Goal: Information Seeking & Learning: Learn about a topic

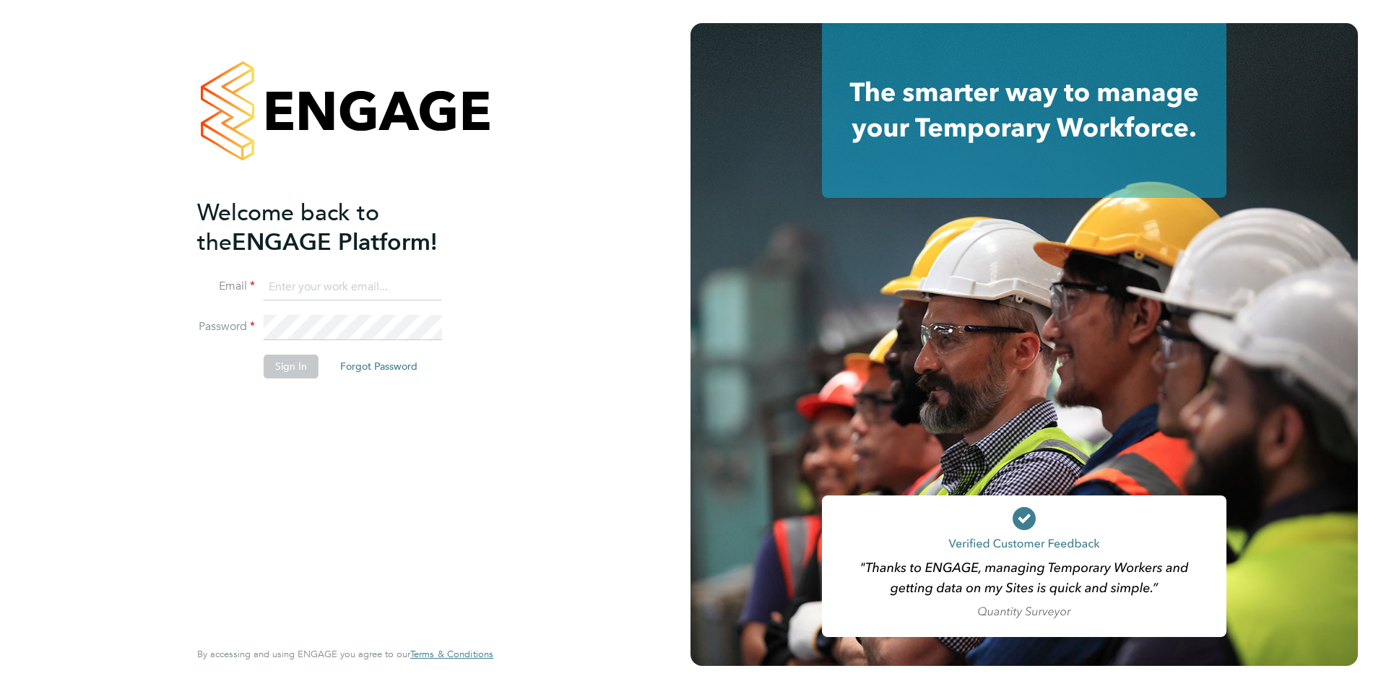
type input "becky@carbonrecruitment.co.uk"
click at [297, 370] on button "Sign In" at bounding box center [291, 366] width 55 height 23
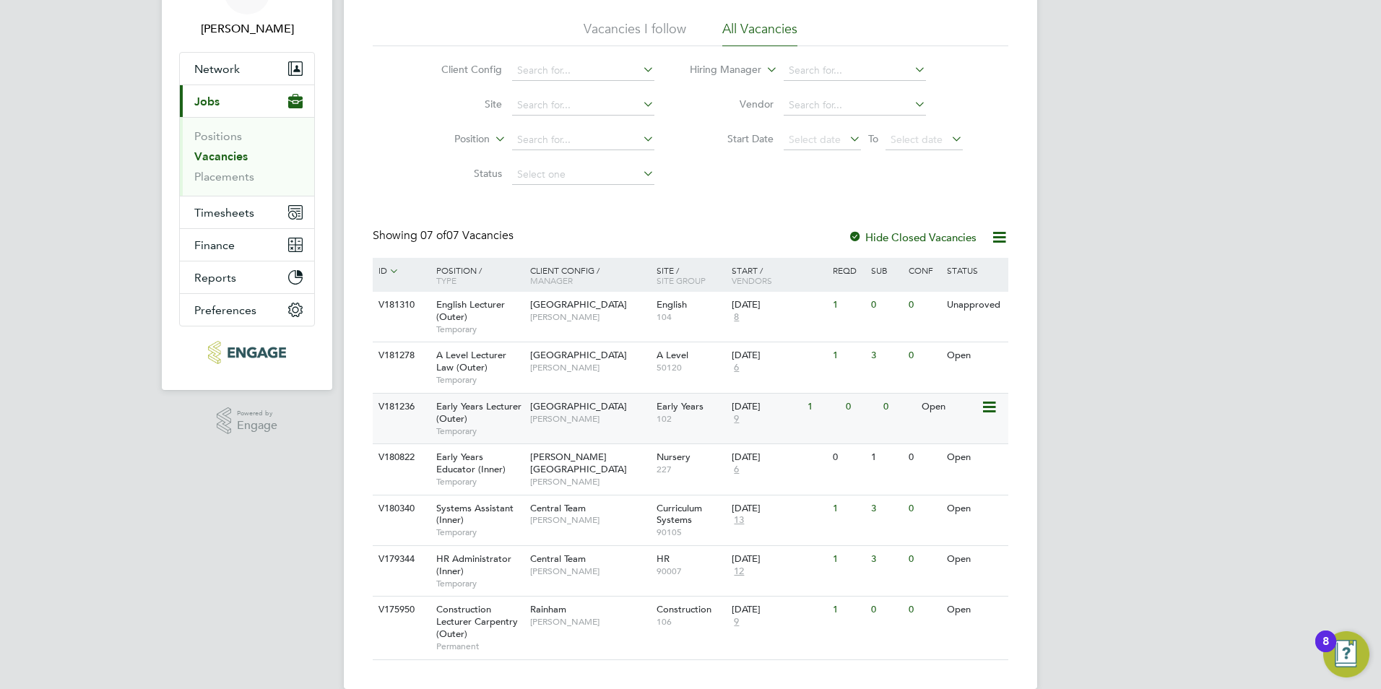
scroll to position [110, 0]
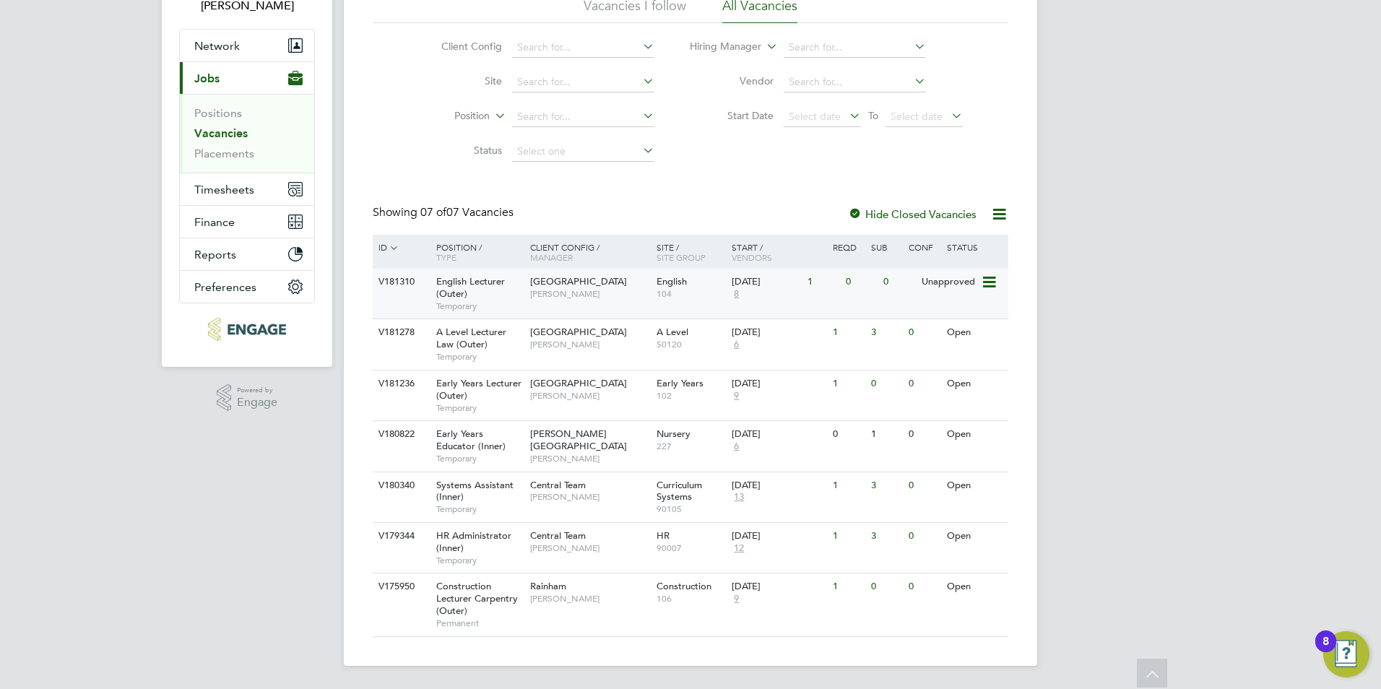
click at [737, 295] on span "8" at bounding box center [736, 294] width 9 height 12
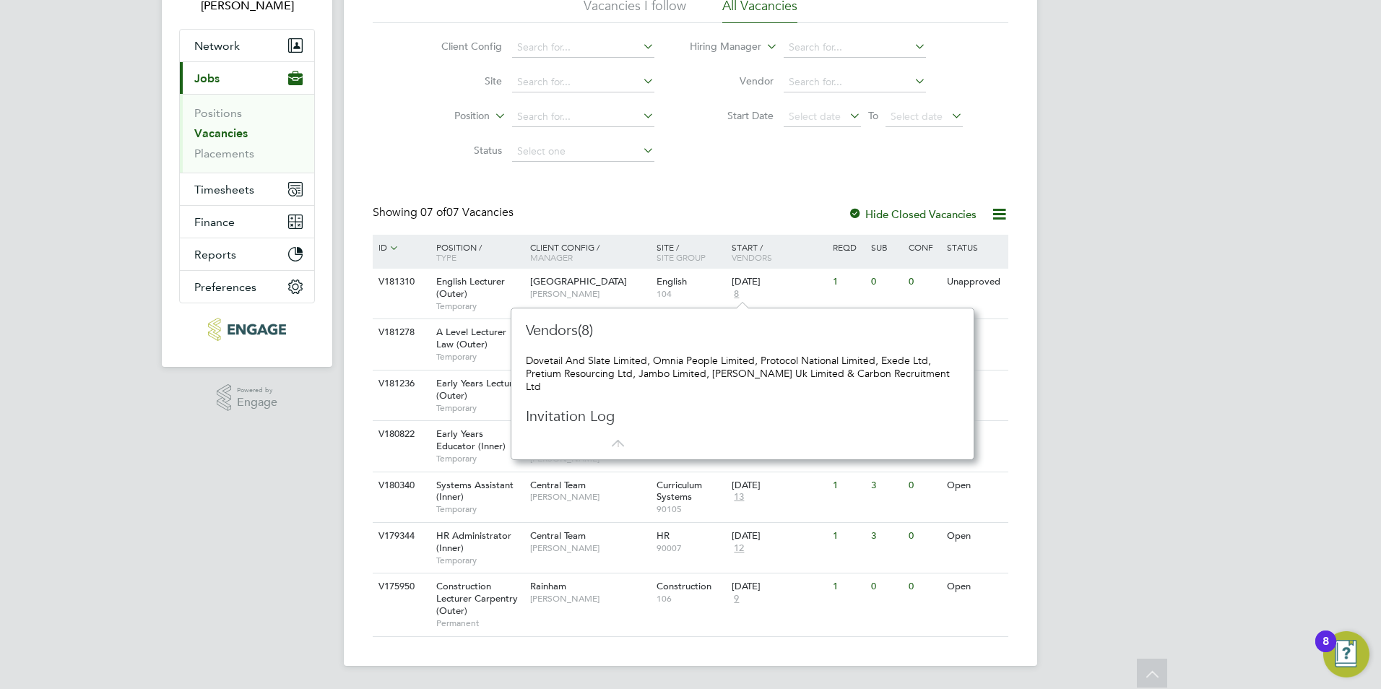
click at [1283, 231] on div "BG [PERSON_NAME] Notifications 1 Applications: Network Team Members Businesses …" at bounding box center [690, 289] width 1381 height 799
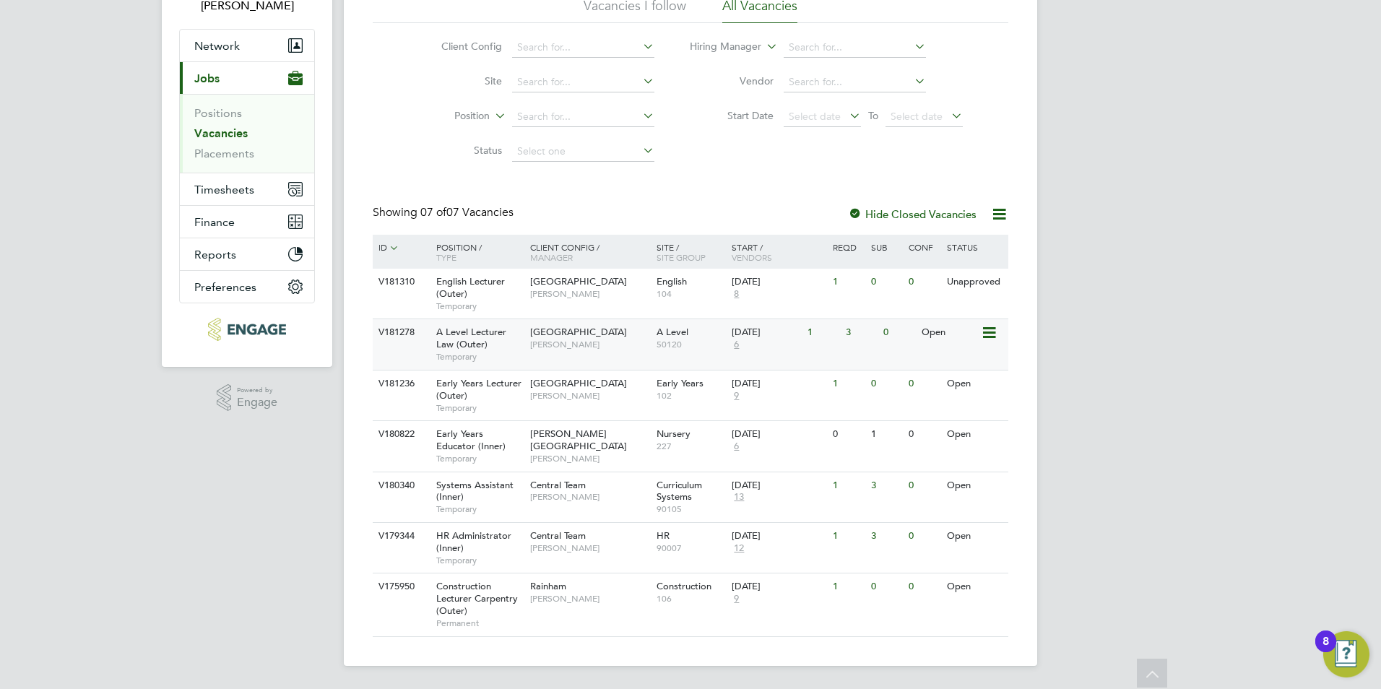
click at [737, 342] on span "6" at bounding box center [736, 345] width 9 height 12
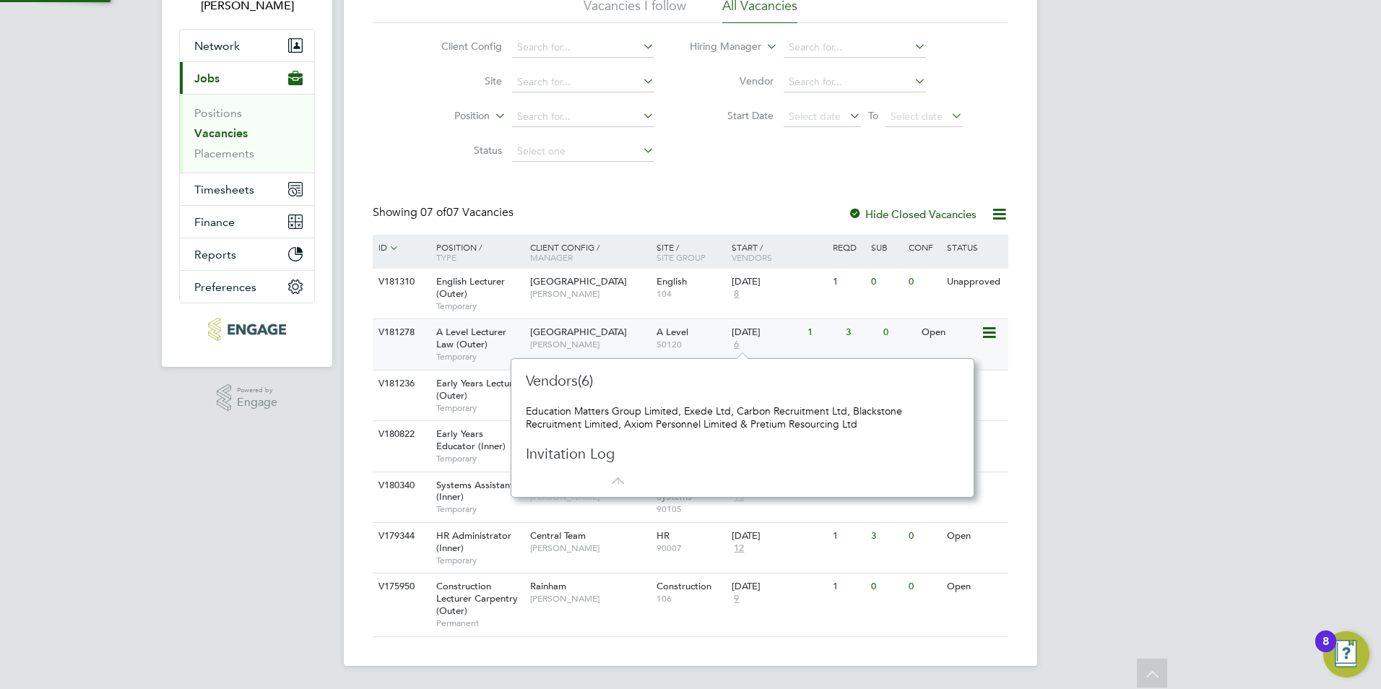
scroll to position [13, 10]
click at [1075, 381] on div "BG Becky Green Notifications 1 Applications: Network Team Members Businesses Si…" at bounding box center [690, 289] width 1381 height 799
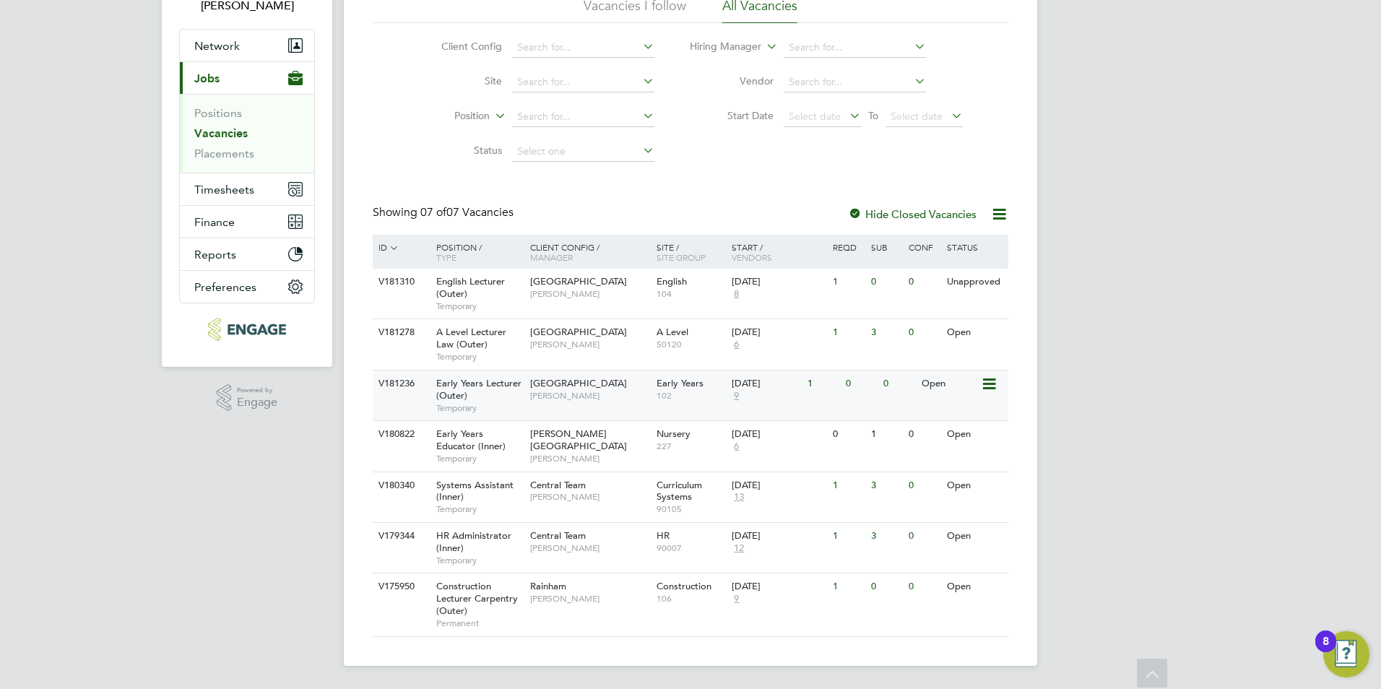
click at [740, 396] on span "9" at bounding box center [736, 396] width 9 height 12
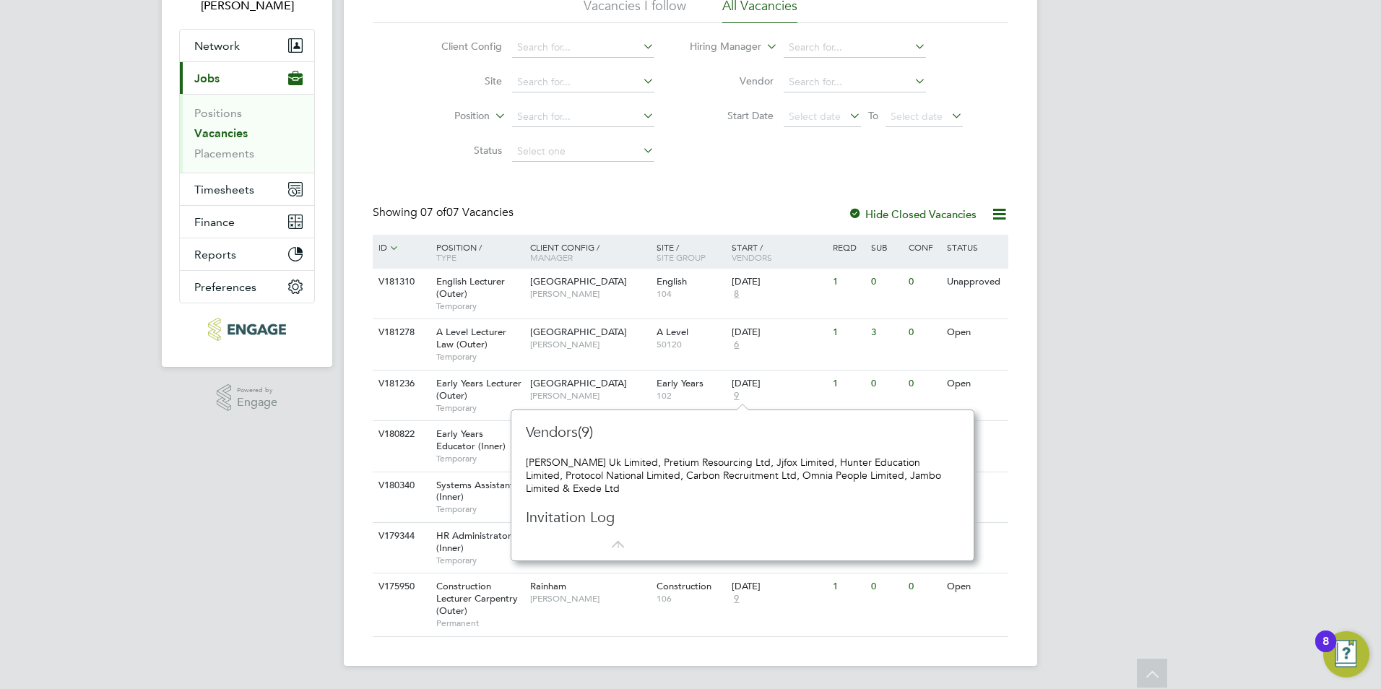
click at [1210, 331] on div "BG Becky Green Notifications 1 Applications: Network Team Members Businesses Si…" at bounding box center [690, 289] width 1381 height 799
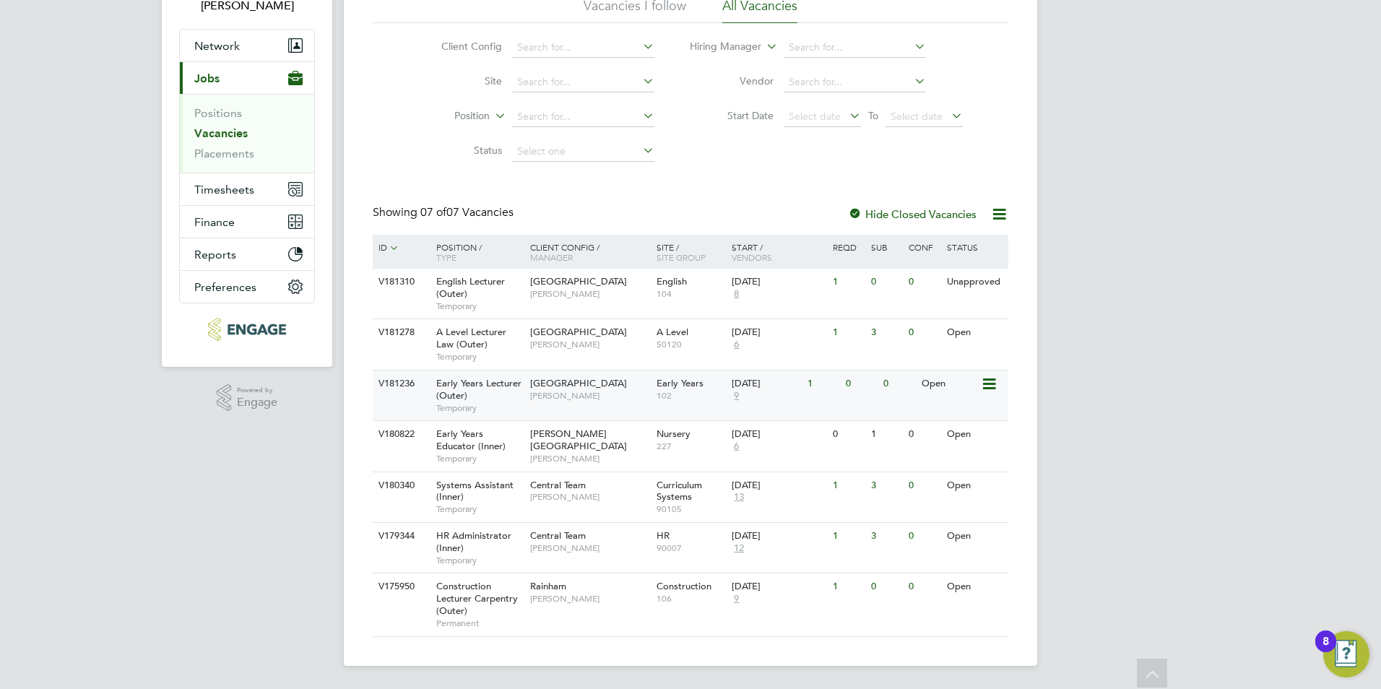
click at [736, 396] on span "9" at bounding box center [736, 396] width 9 height 12
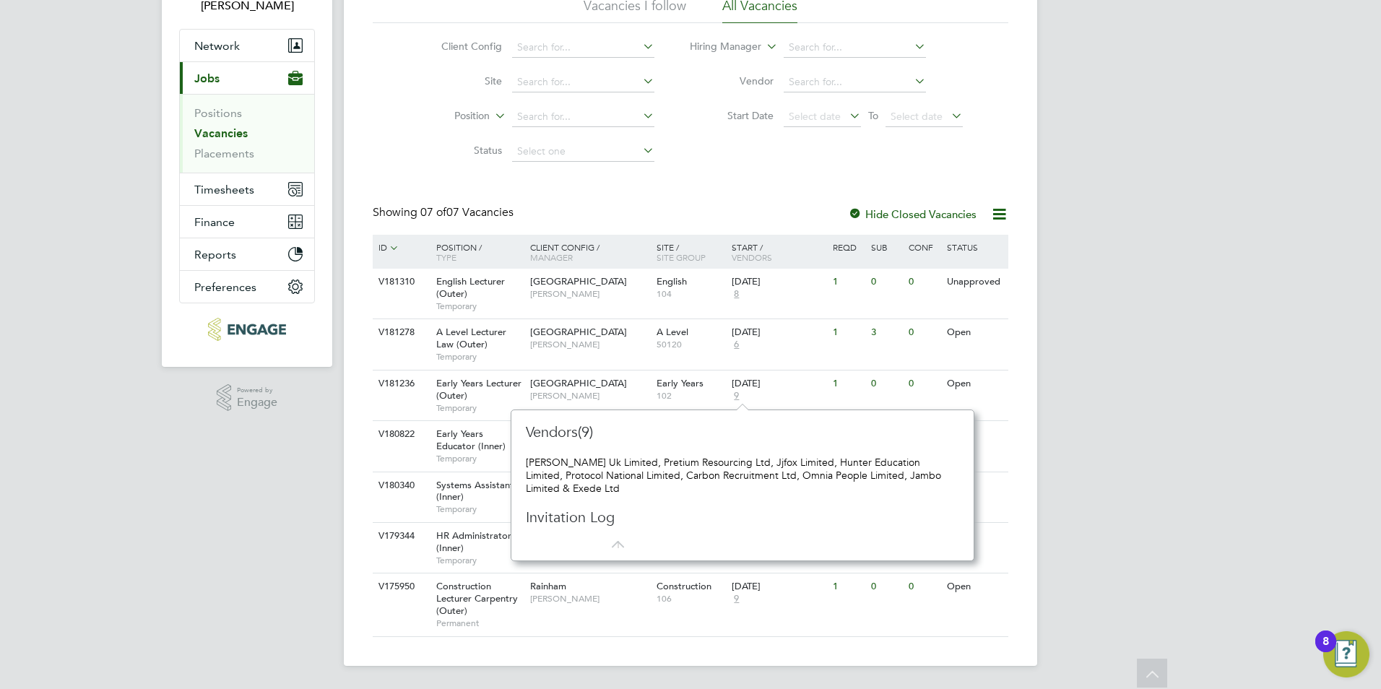
click at [1296, 333] on div "BG Becky Green Notifications 1 Applications: Network Team Members Businesses Si…" at bounding box center [690, 289] width 1381 height 799
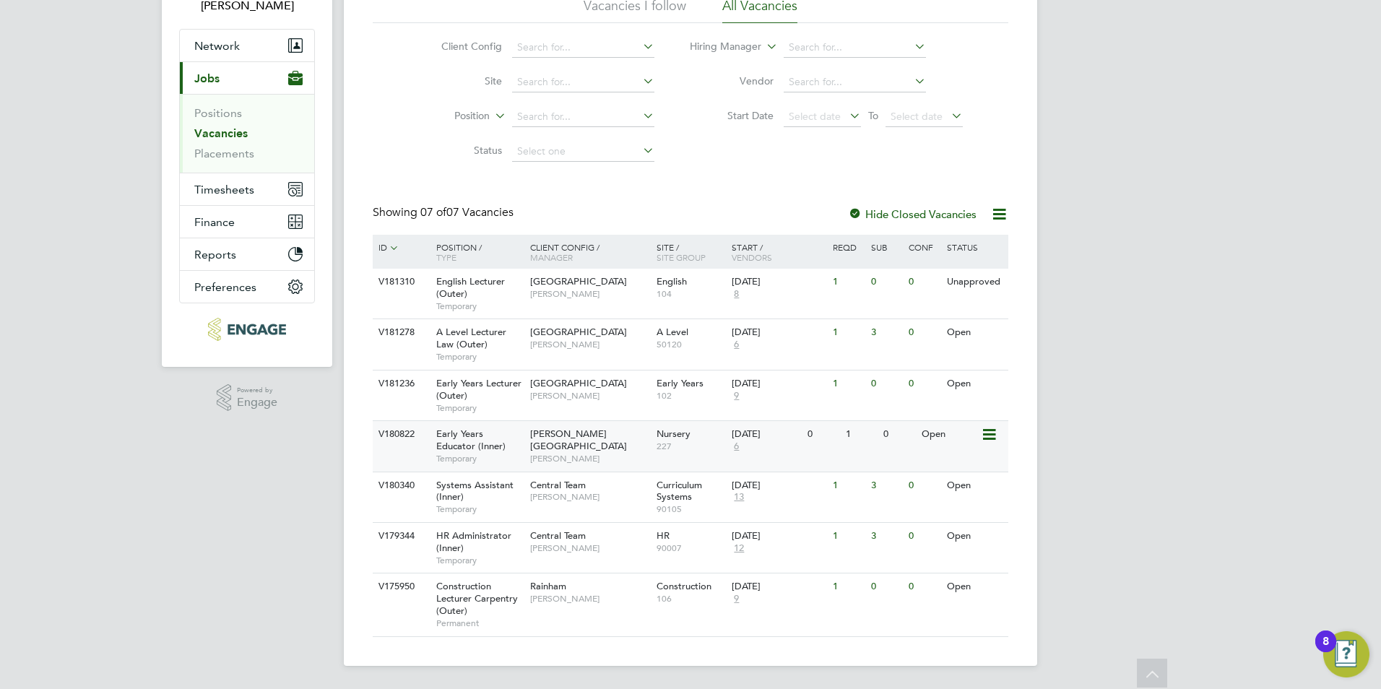
click at [737, 446] on span "6" at bounding box center [736, 447] width 9 height 12
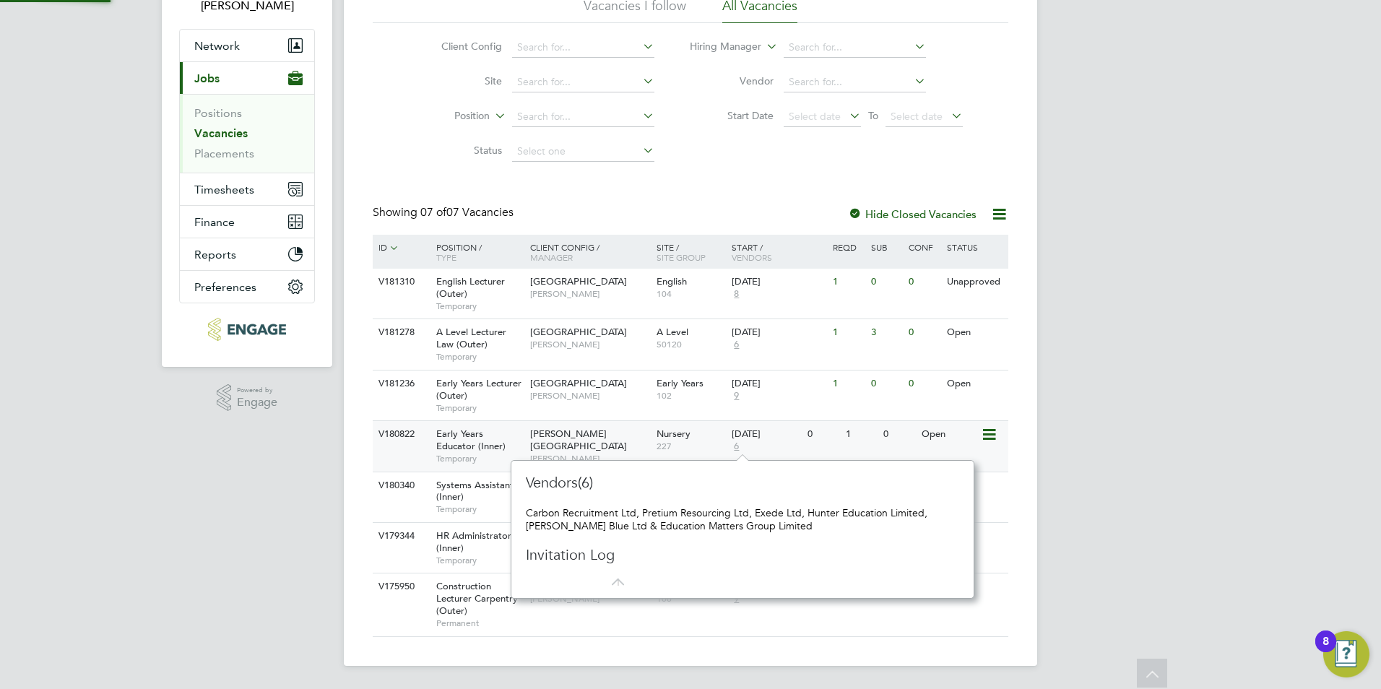
scroll to position [13, 10]
click at [738, 446] on span "6" at bounding box center [736, 447] width 9 height 12
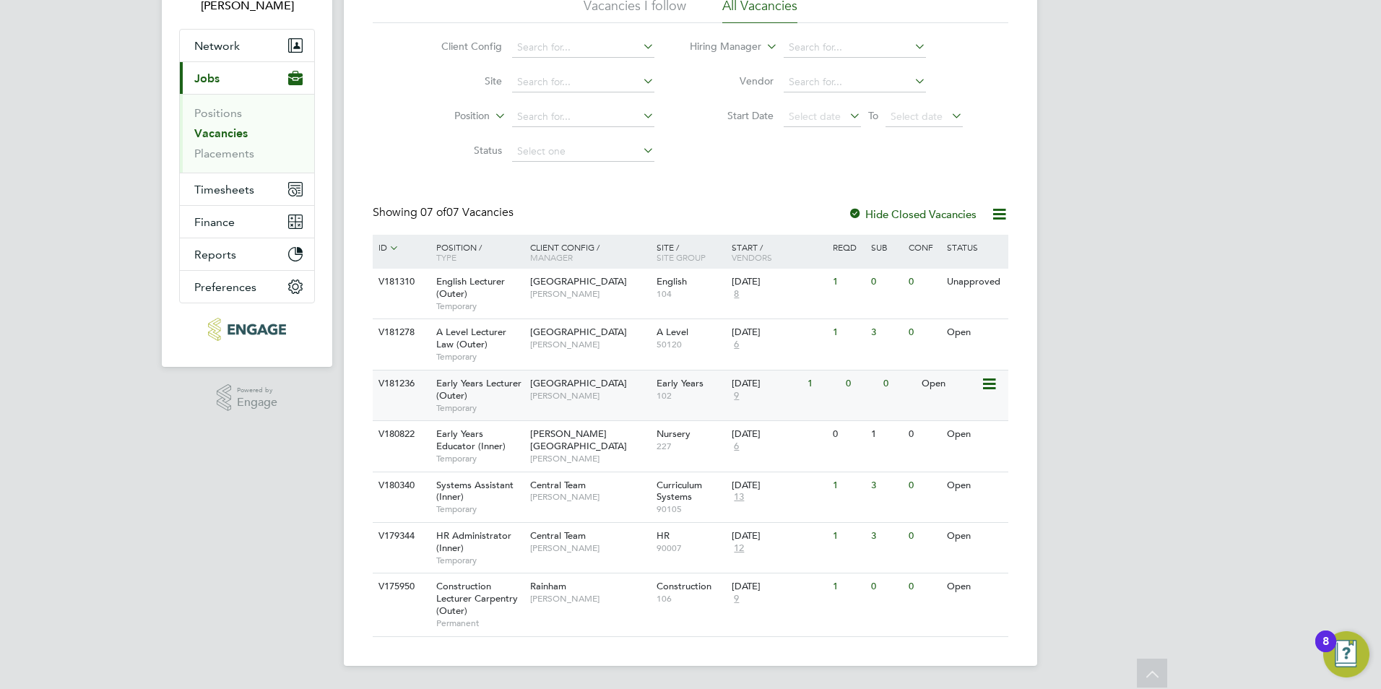
click at [734, 397] on span "9" at bounding box center [736, 396] width 9 height 12
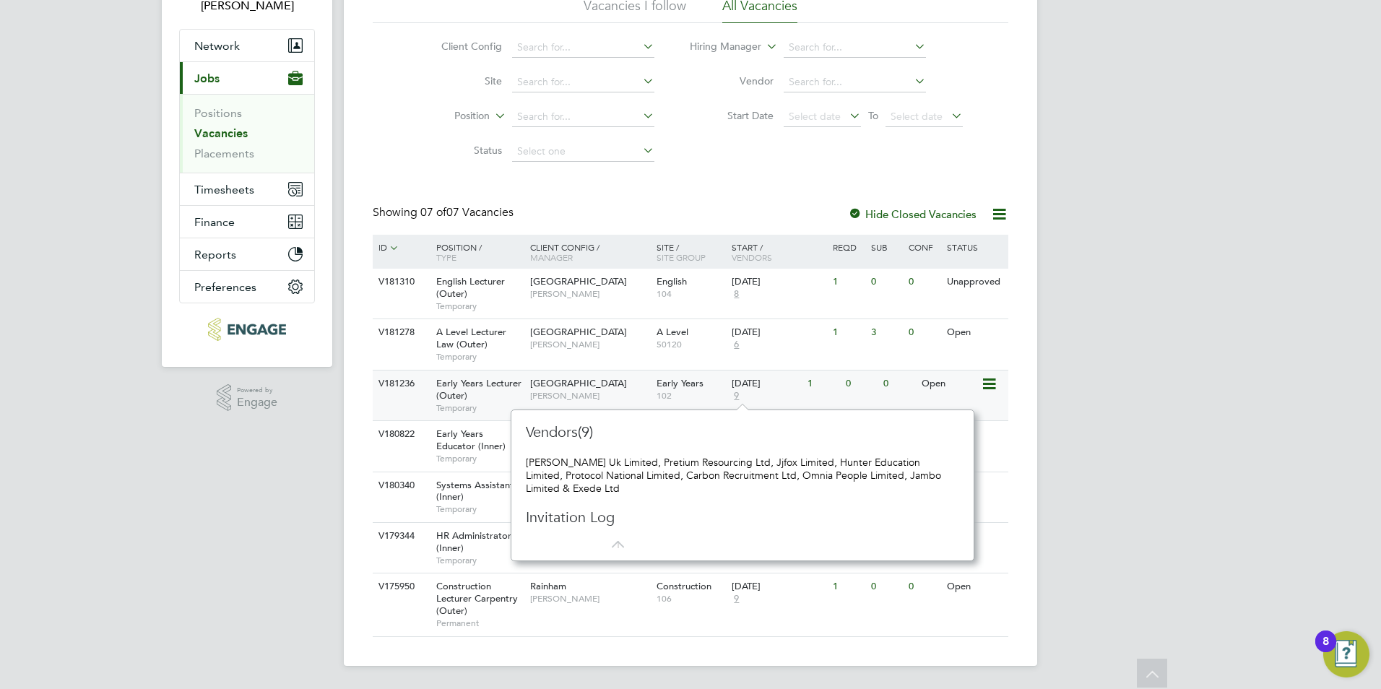
click at [713, 399] on span "102" at bounding box center [690, 396] width 69 height 12
click at [1051, 308] on div "BG Becky Green Notifications 1 Applications: Network Team Members Businesses Si…" at bounding box center [690, 289] width 1381 height 799
click at [714, 143] on div "Client Config Site Position Status Hiring Manager Vendor Start Date Select date…" at bounding box center [691, 96] width 636 height 146
click at [737, 292] on span "8" at bounding box center [736, 294] width 9 height 12
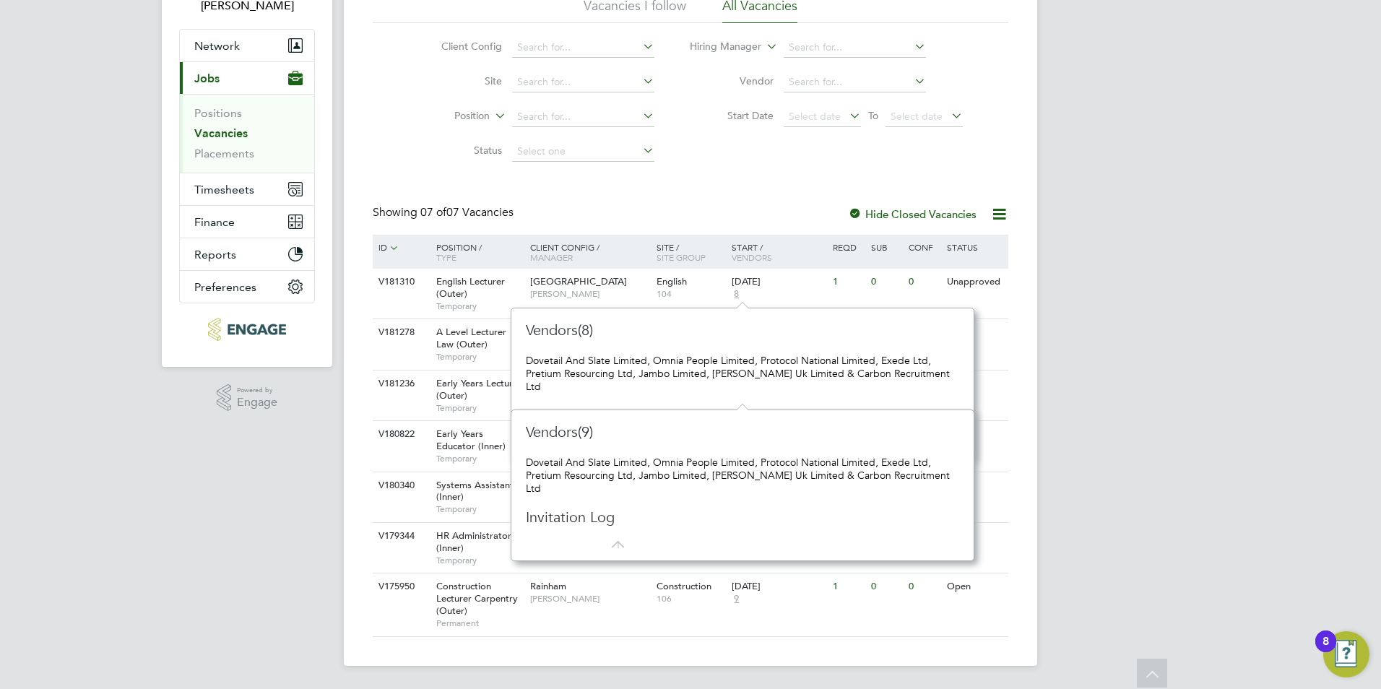
click at [614, 174] on div "Vacancies New Vacancy Vacancies I follow All Vacancies Client Config Site Posit…" at bounding box center [691, 295] width 636 height 683
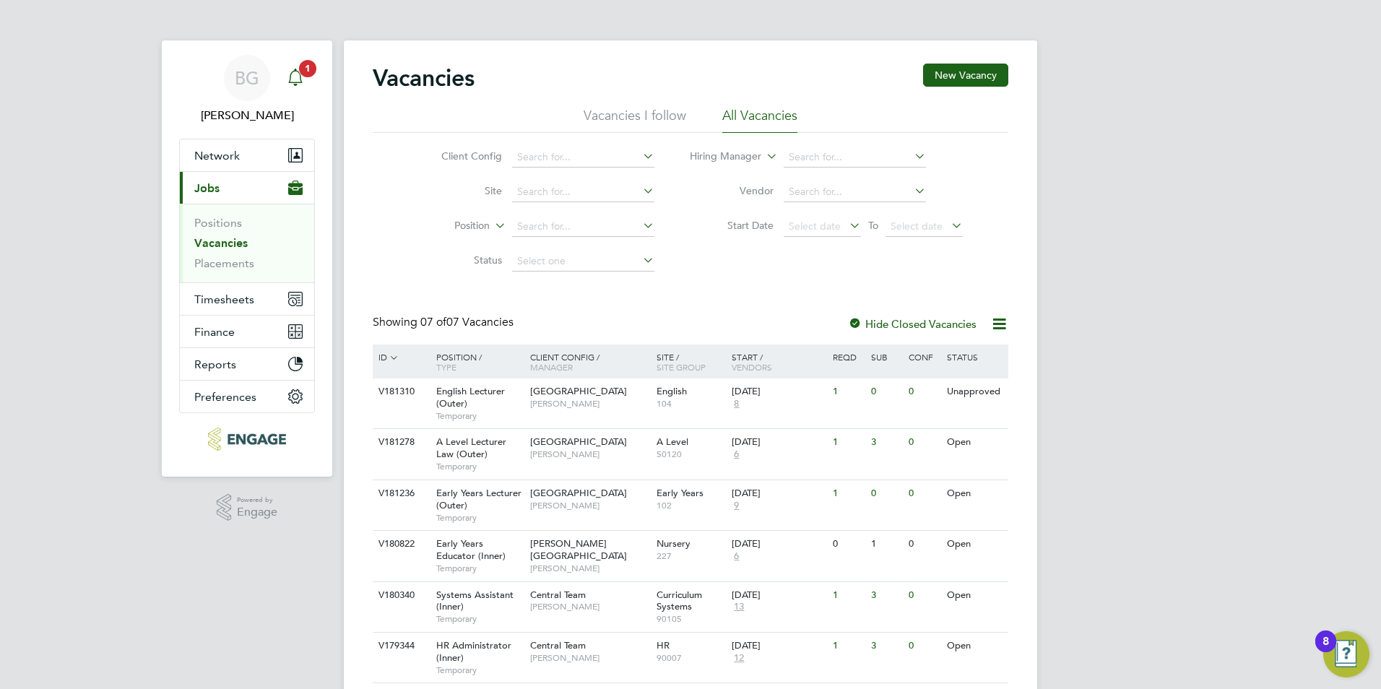
click at [295, 78] on icon "Main navigation" at bounding box center [295, 77] width 17 height 17
click at [565, 398] on span "[PERSON_NAME]" at bounding box center [589, 404] width 119 height 12
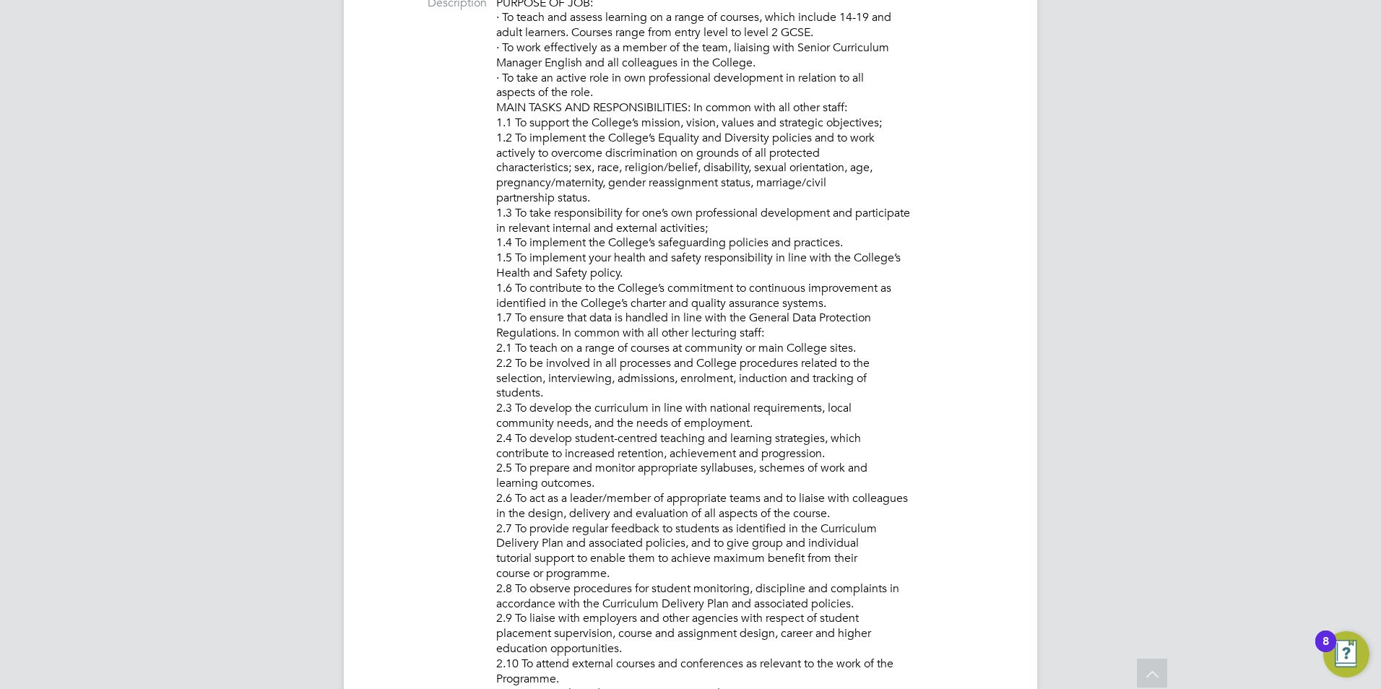
scroll to position [608, 0]
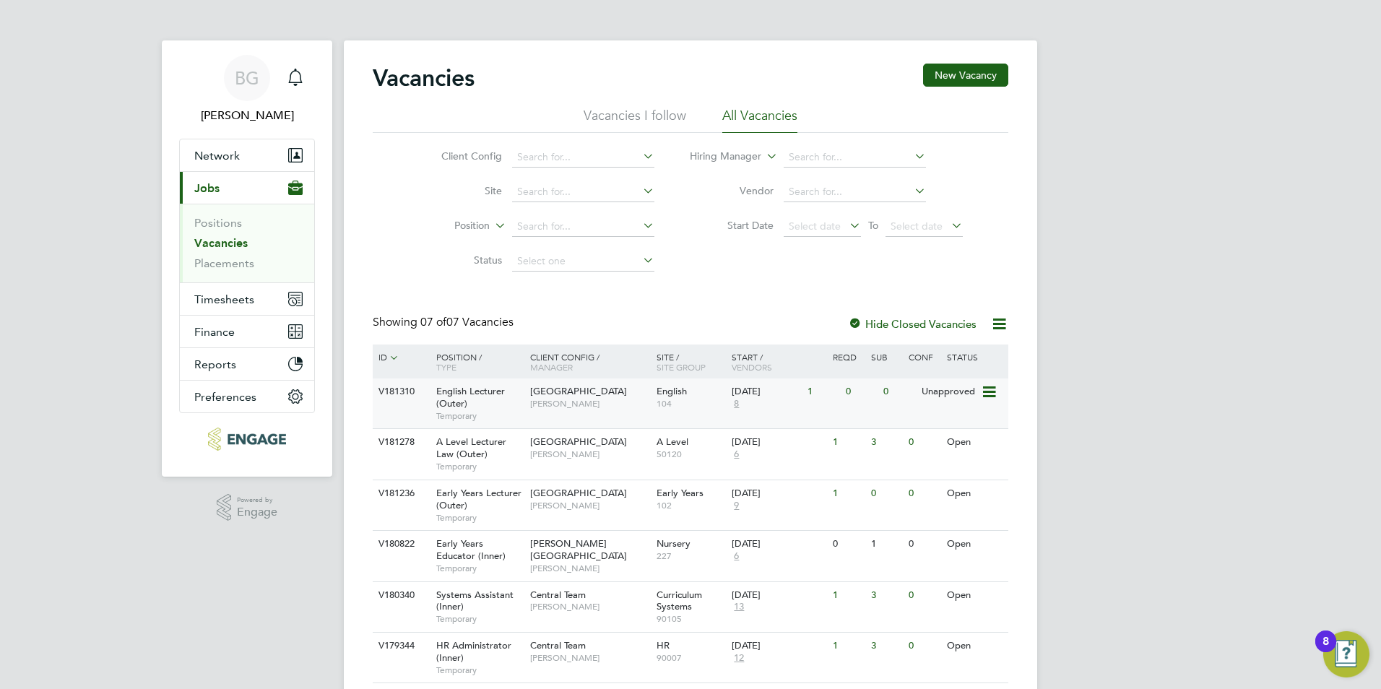
click at [737, 404] on span "8" at bounding box center [736, 404] width 9 height 12
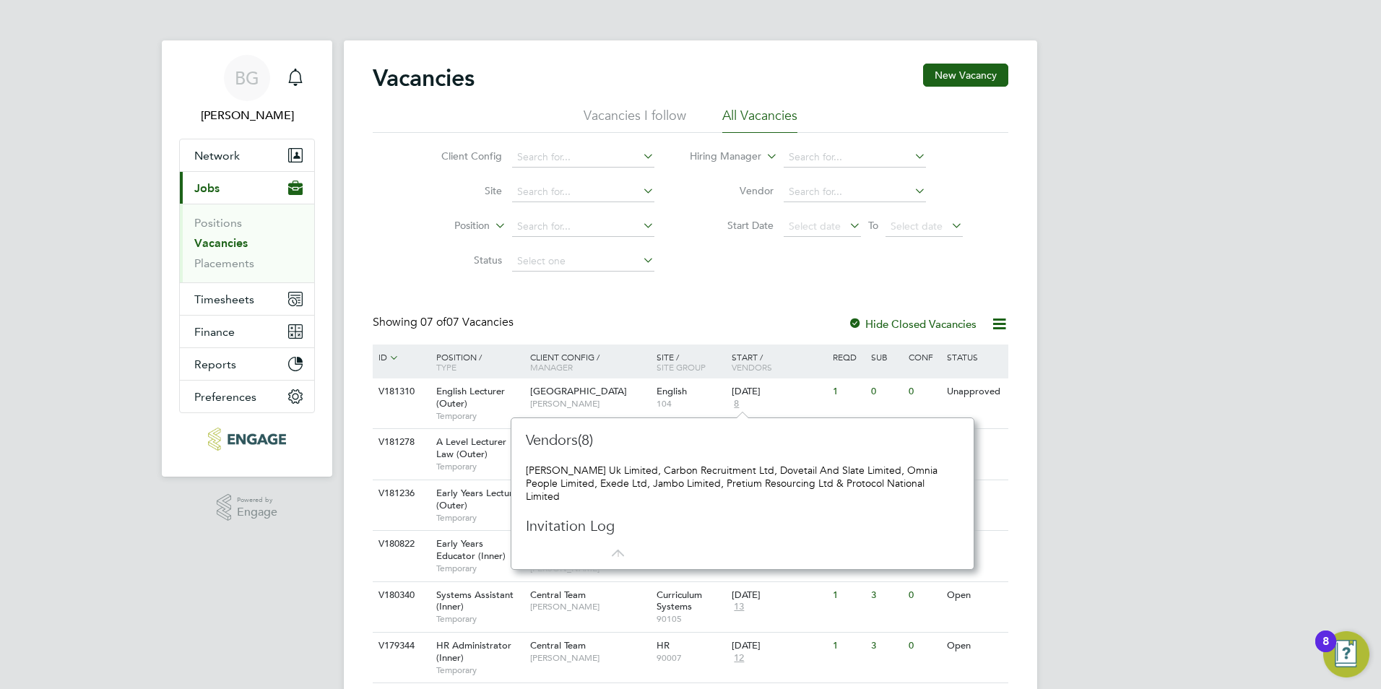
click at [1159, 372] on div "BG [PERSON_NAME] Notifications Applications: Network Team Members Businesses Si…" at bounding box center [690, 399] width 1381 height 799
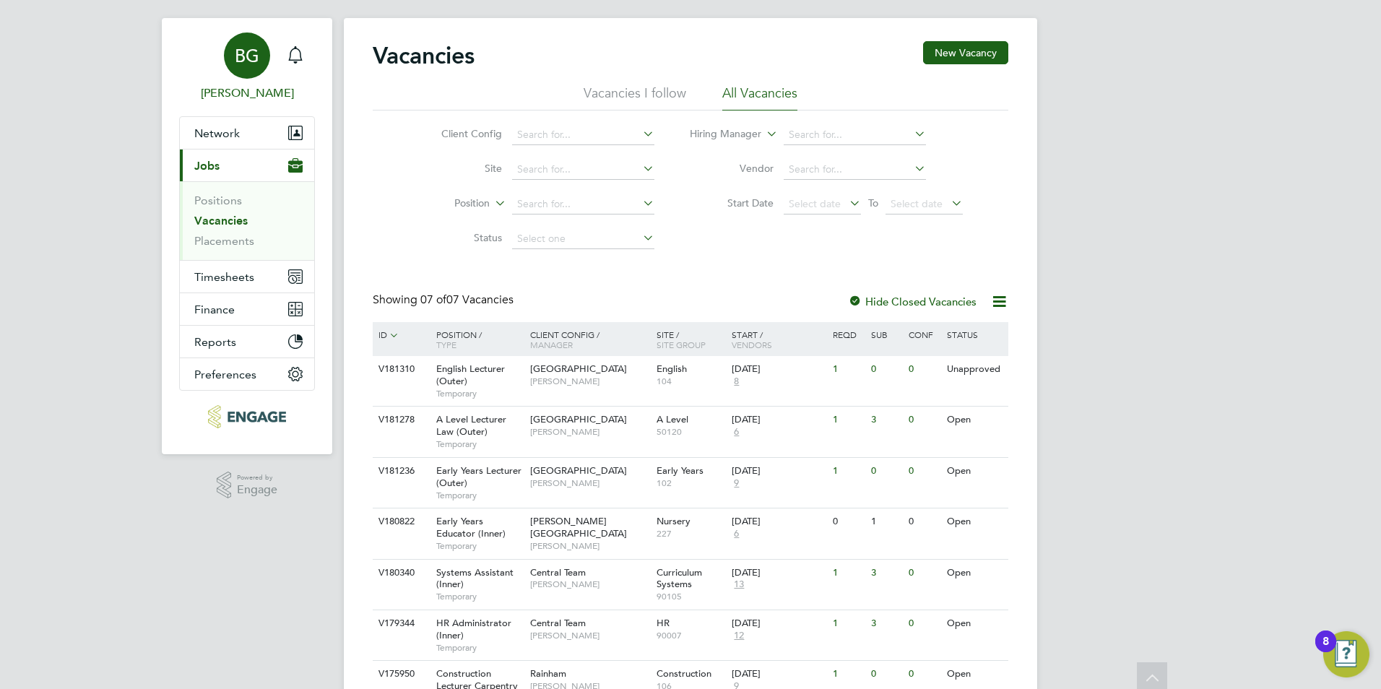
scroll to position [0, 0]
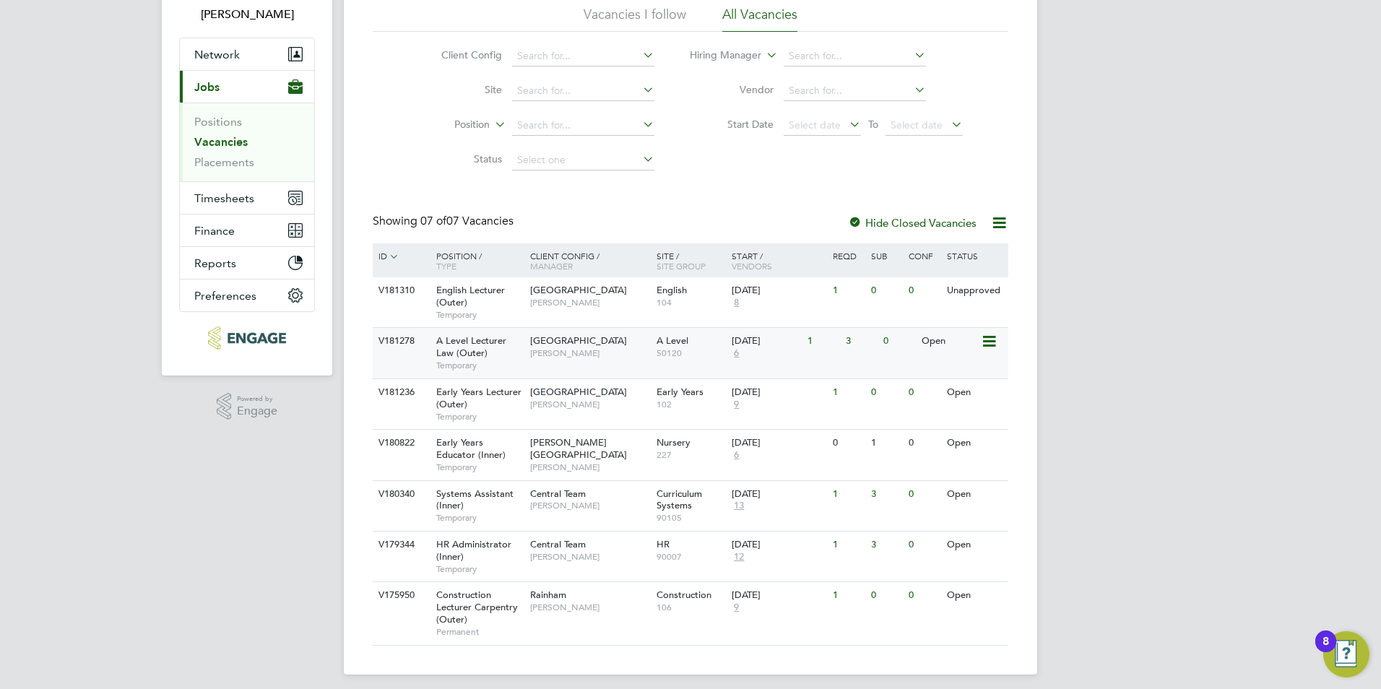
scroll to position [110, 0]
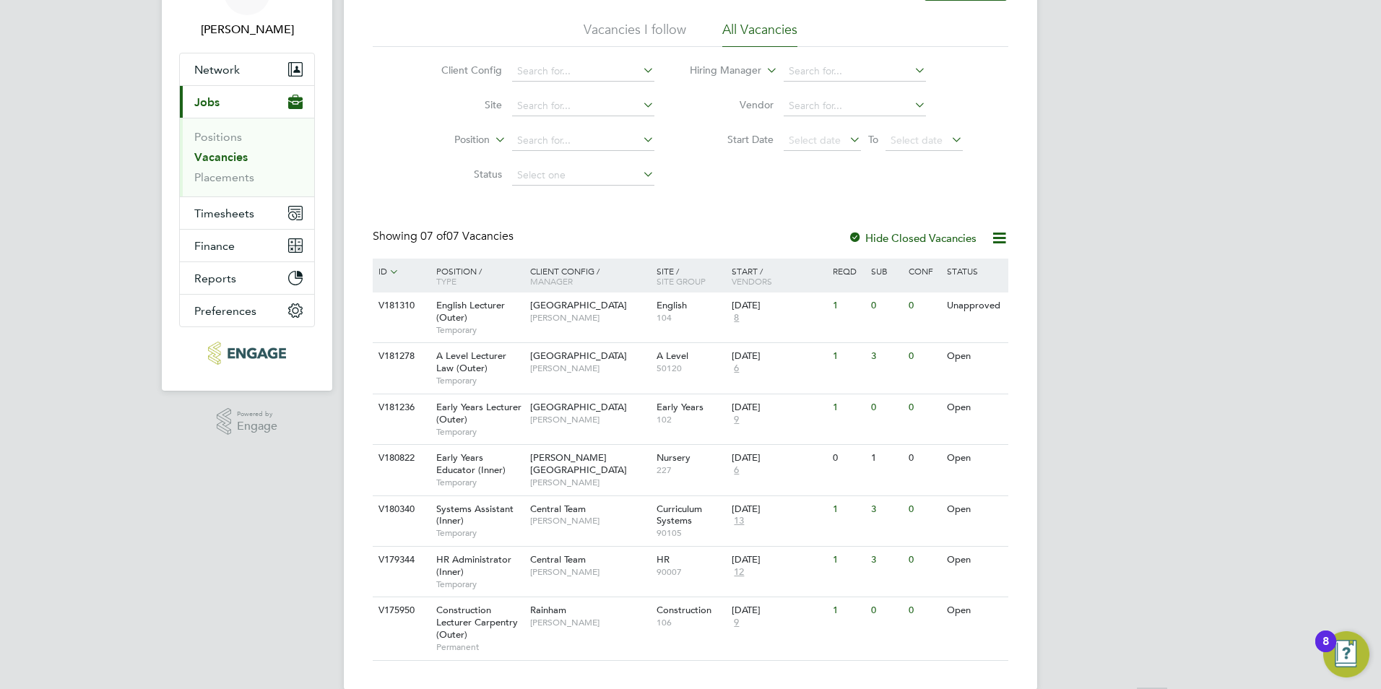
scroll to position [110, 0]
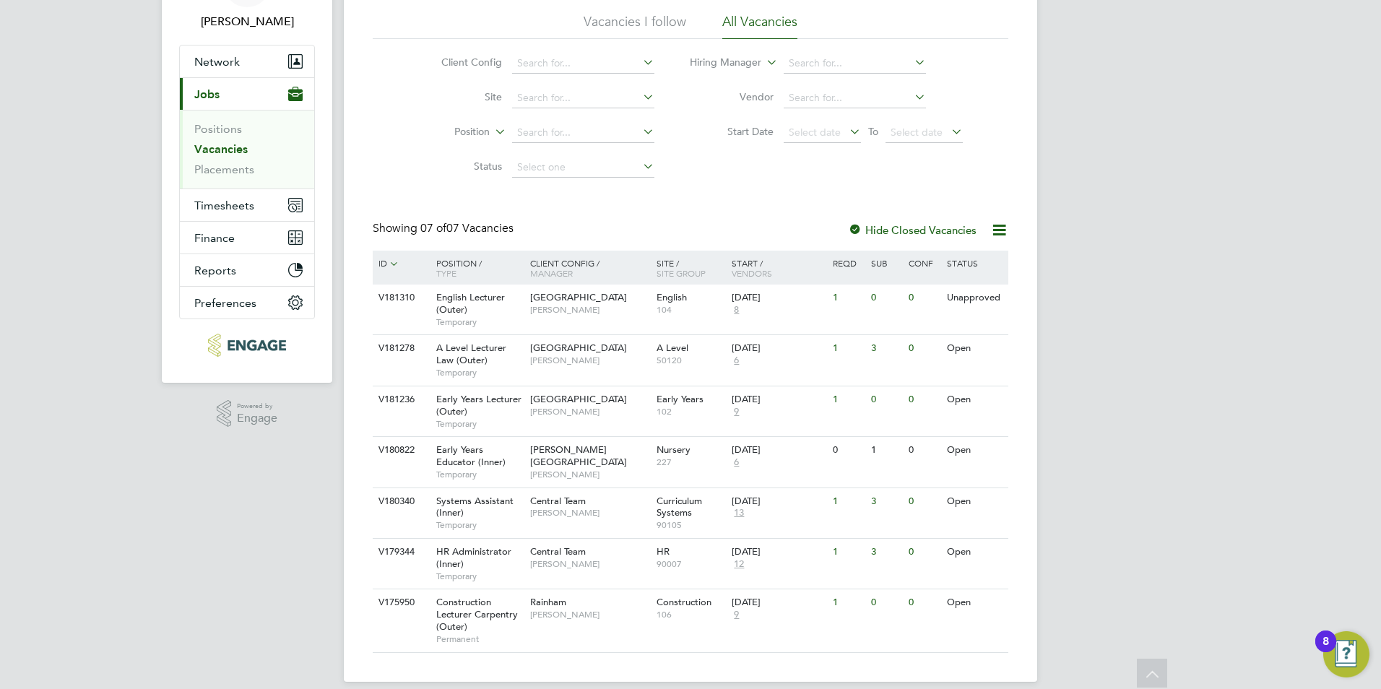
scroll to position [96, 0]
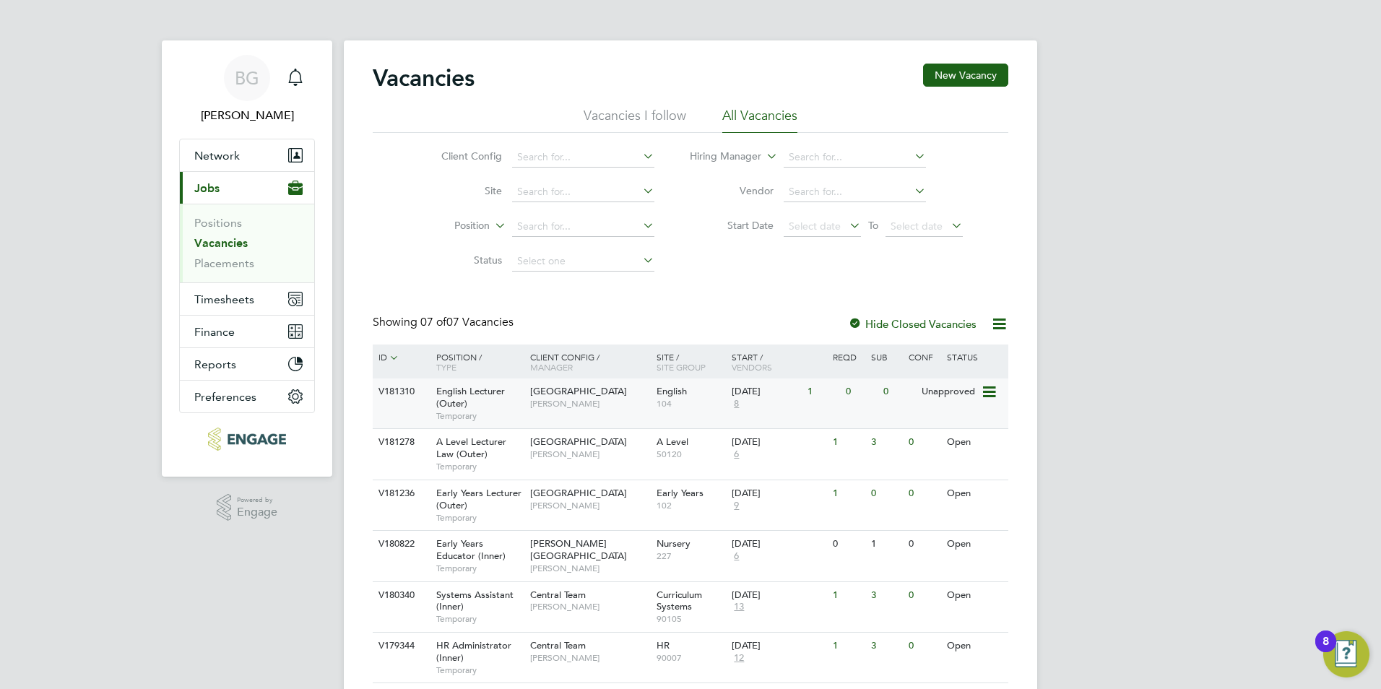
click at [568, 412] on div "Redbridge Campus Daria Gregory" at bounding box center [589, 397] width 126 height 38
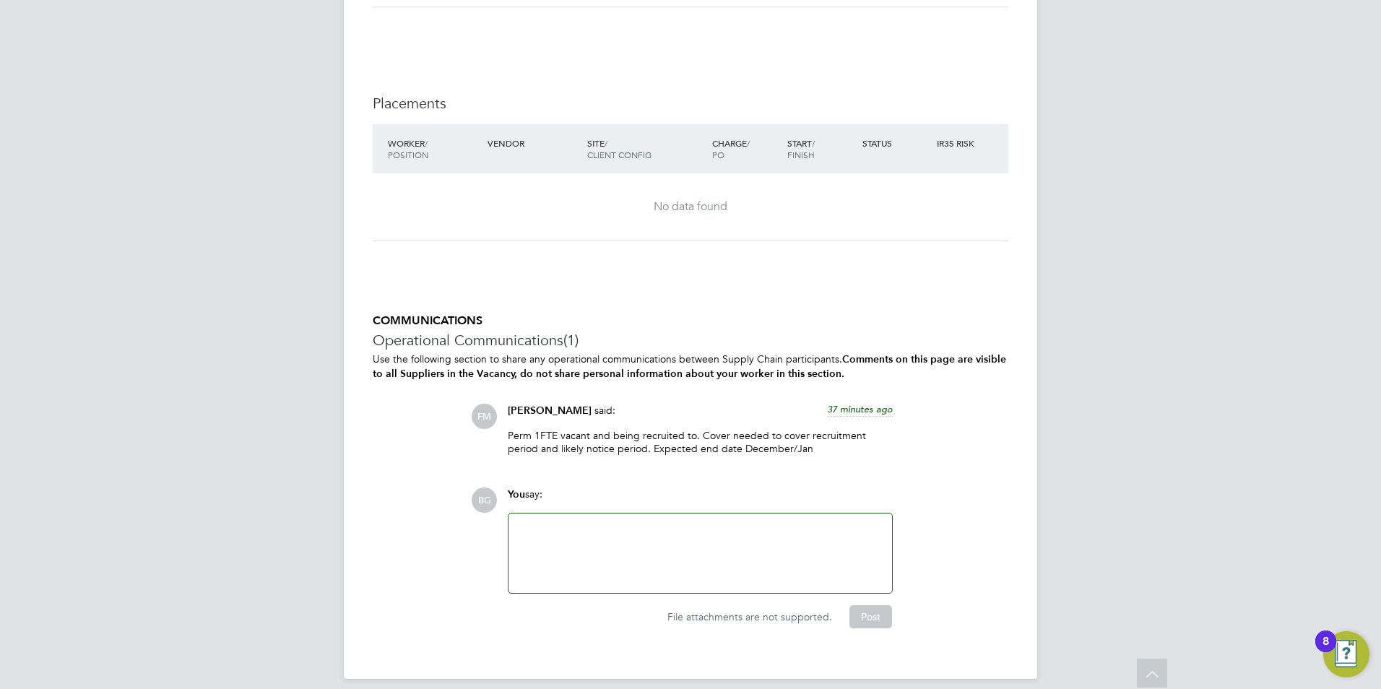
scroll to position [2324, 0]
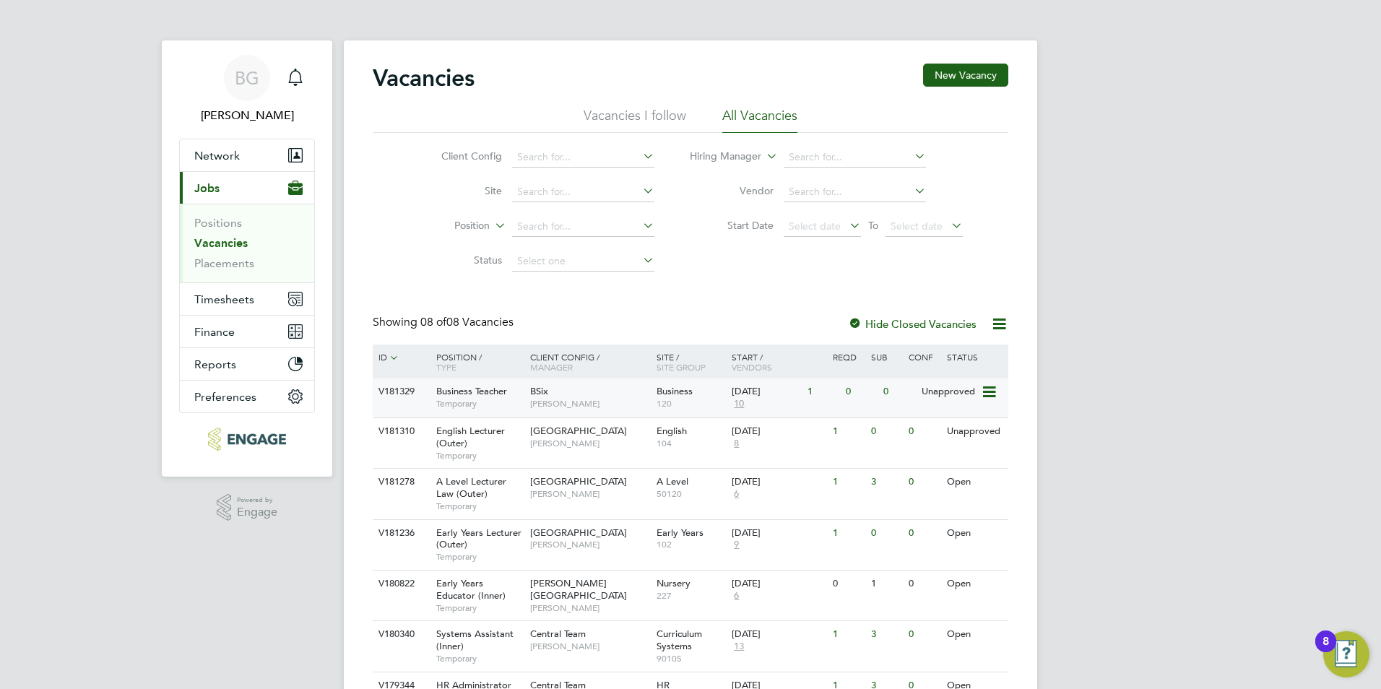
click at [539, 394] on span "BSix" at bounding box center [539, 391] width 18 height 12
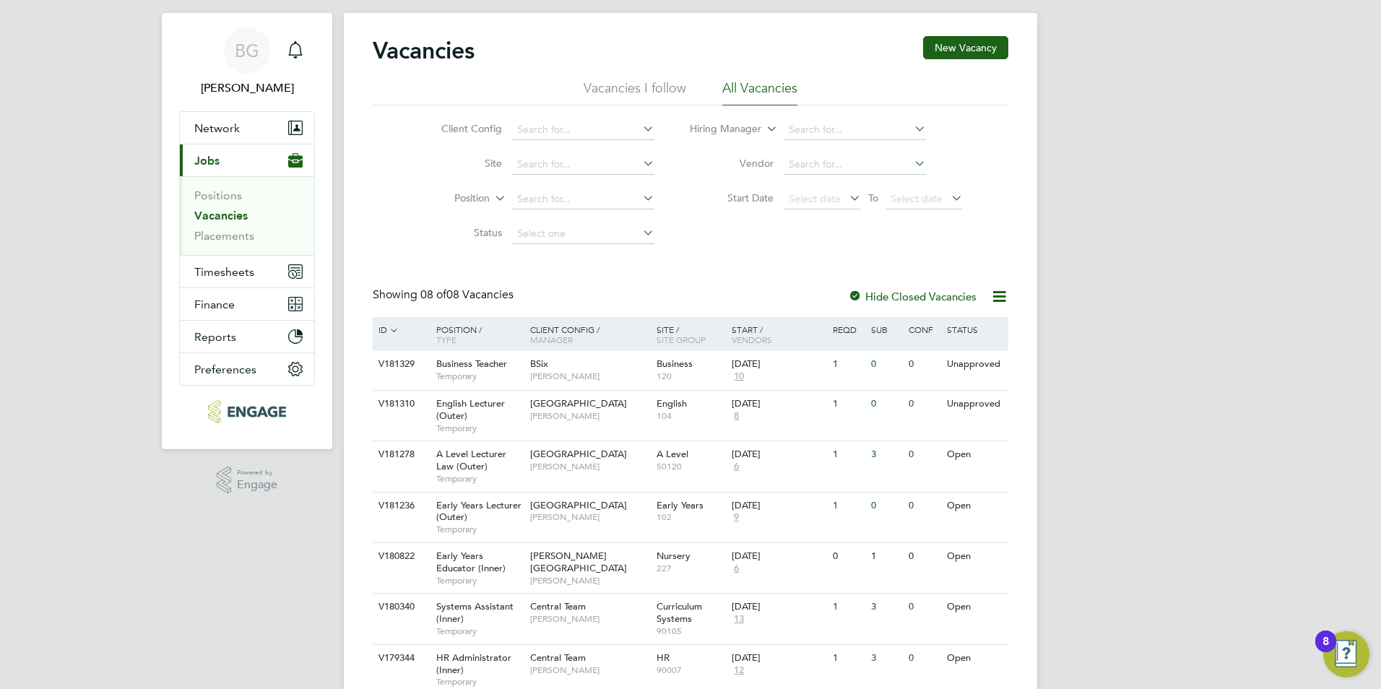
scroll to position [35, 0]
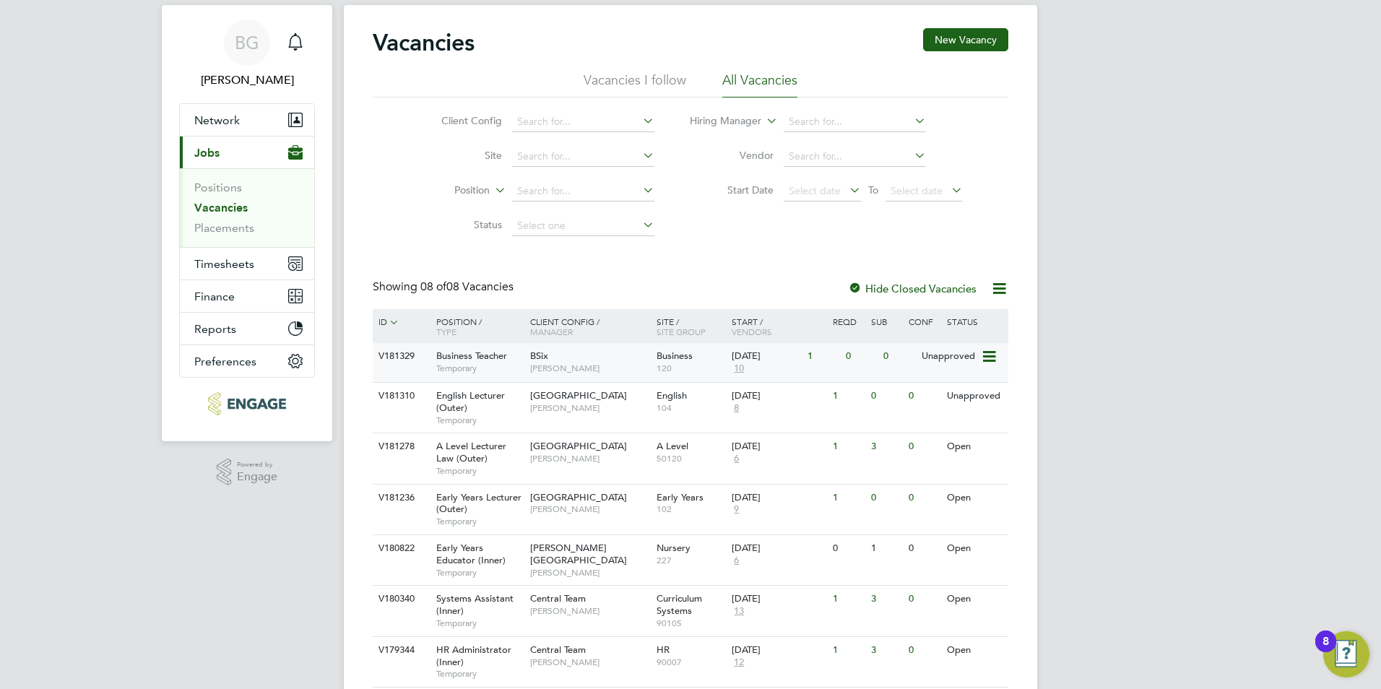
click at [609, 363] on span "[PERSON_NAME]" at bounding box center [589, 369] width 119 height 12
click at [743, 370] on span "10" at bounding box center [739, 369] width 14 height 12
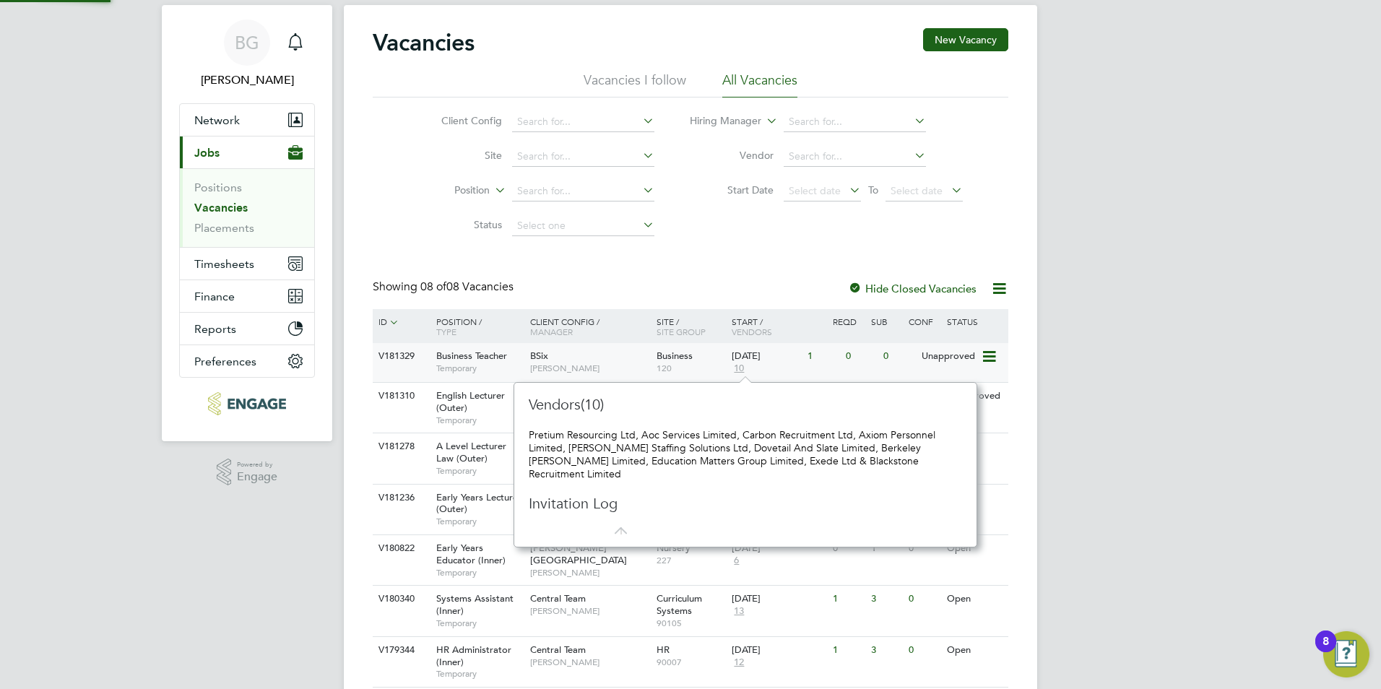
scroll to position [152, 451]
click at [1219, 399] on div "BG [PERSON_NAME] Notifications Applications: Network Team Members Businesses Si…" at bounding box center [690, 384] width 1381 height 838
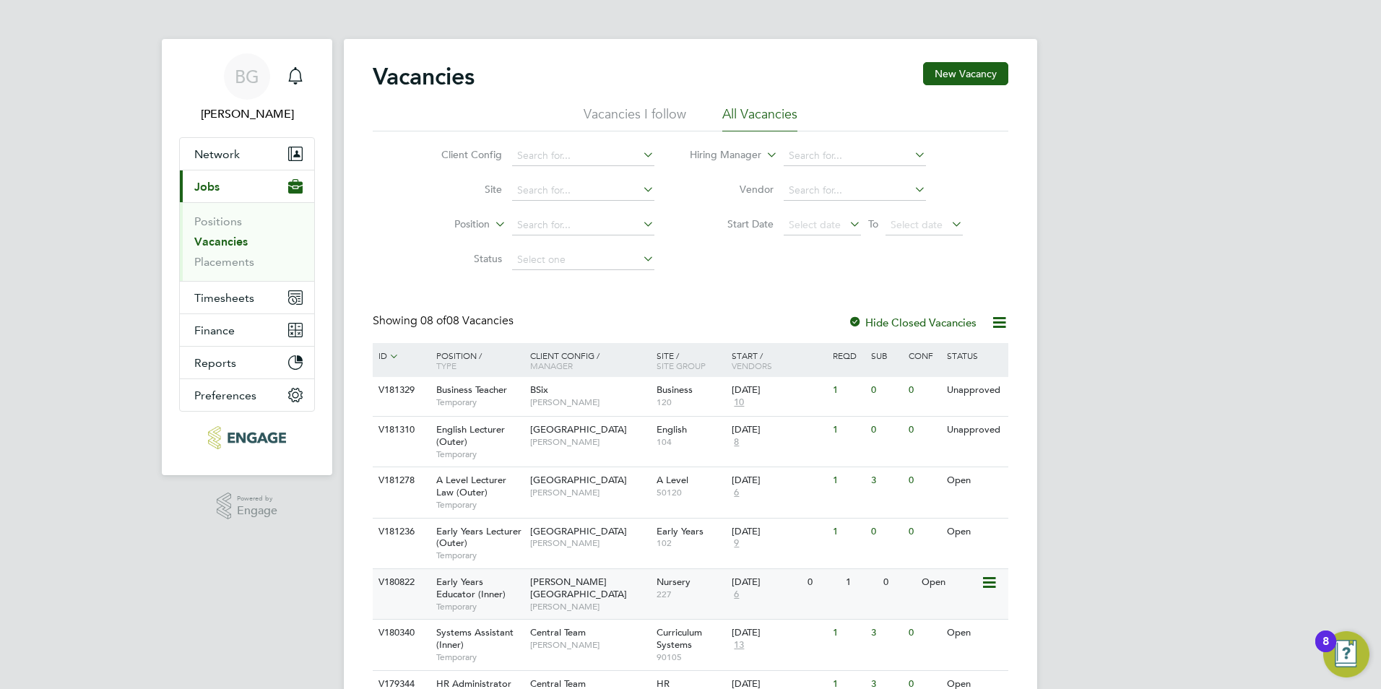
scroll to position [2, 0]
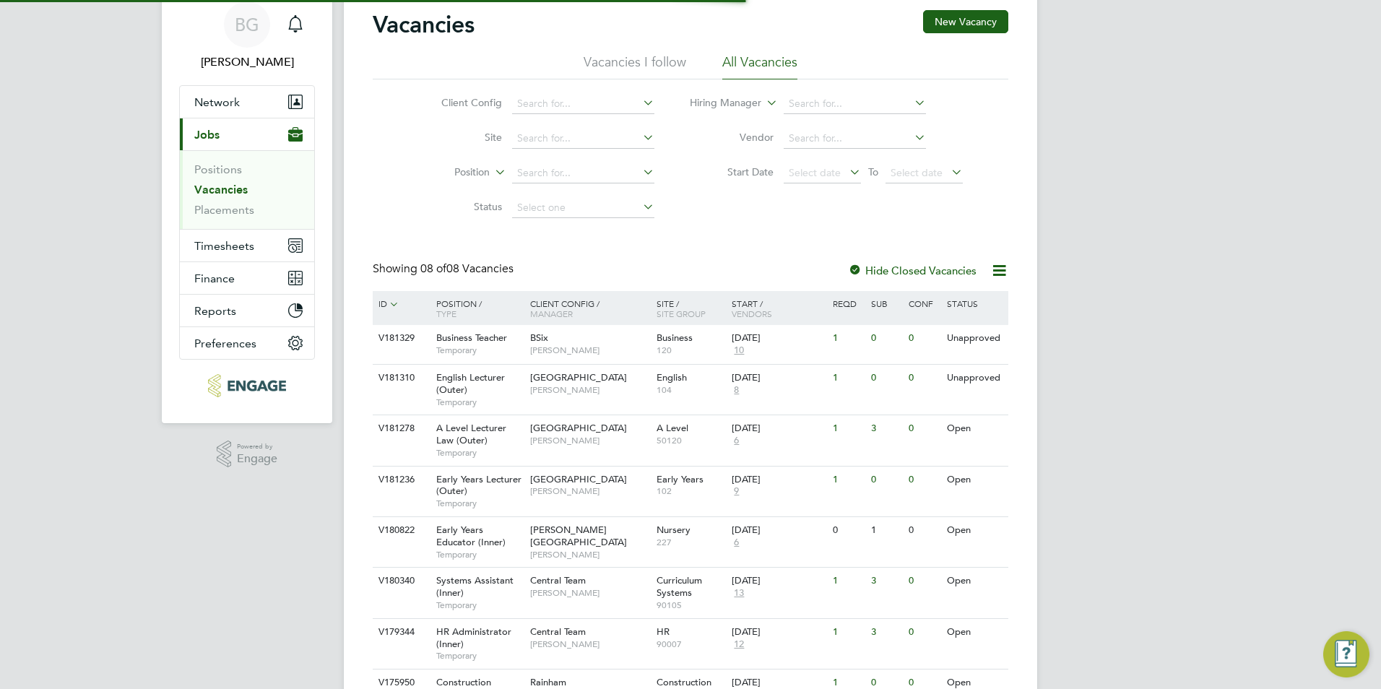
scroll to position [149, 0]
